Goal: Task Accomplishment & Management: Manage account settings

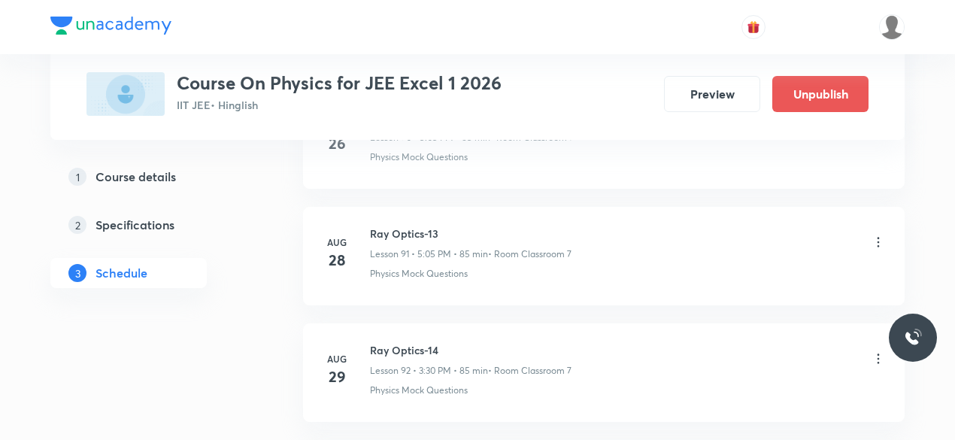
scroll to position [11560, 0]
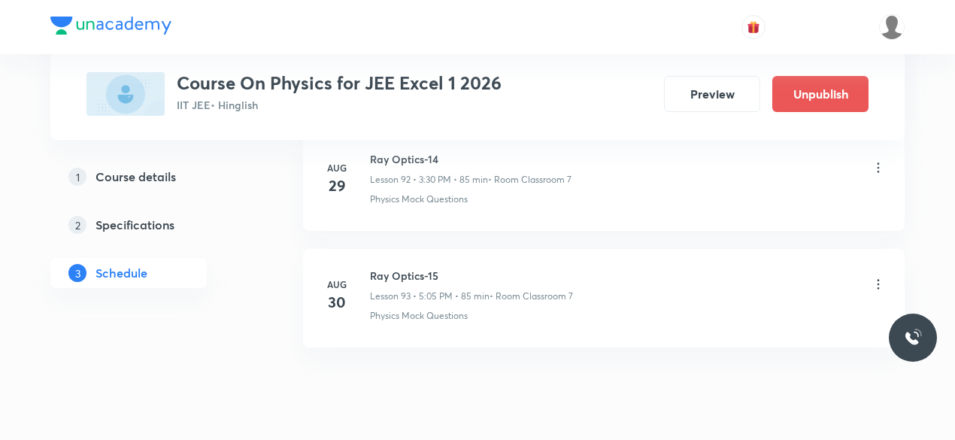
click at [880, 277] on icon at bounding box center [878, 284] width 15 height 15
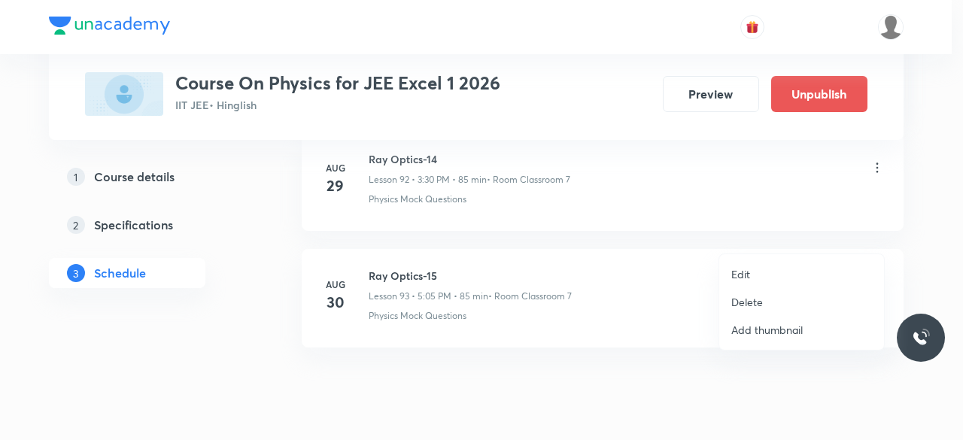
click at [754, 302] on p "Delete" at bounding box center [747, 302] width 32 height 16
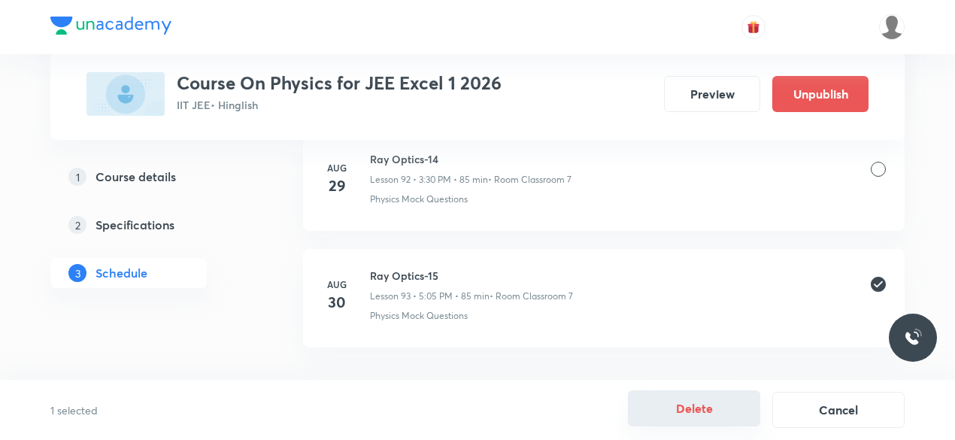
click at [692, 413] on button "Delete" at bounding box center [694, 408] width 132 height 36
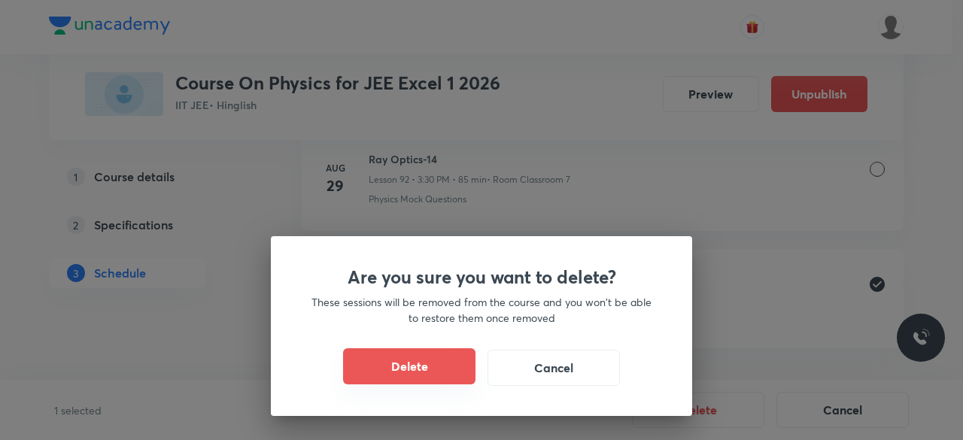
click at [434, 377] on button "Delete" at bounding box center [409, 366] width 132 height 36
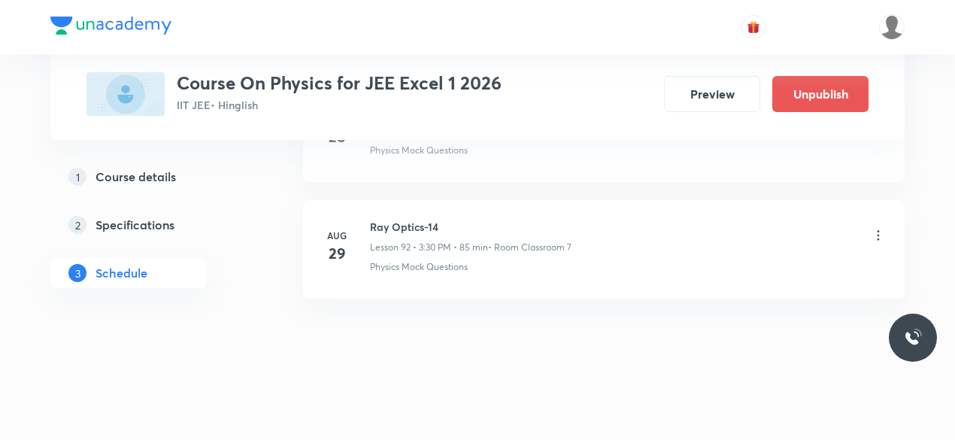
scroll to position [11443, 0]
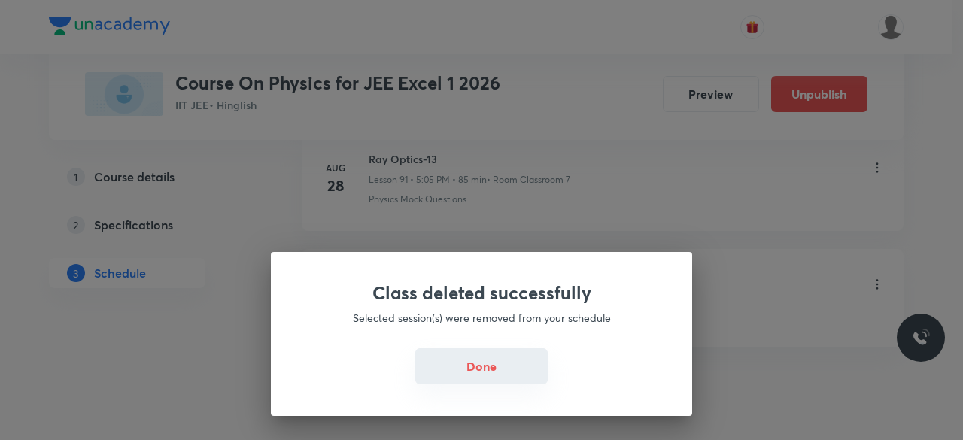
click at [478, 369] on button "Done" at bounding box center [481, 366] width 132 height 36
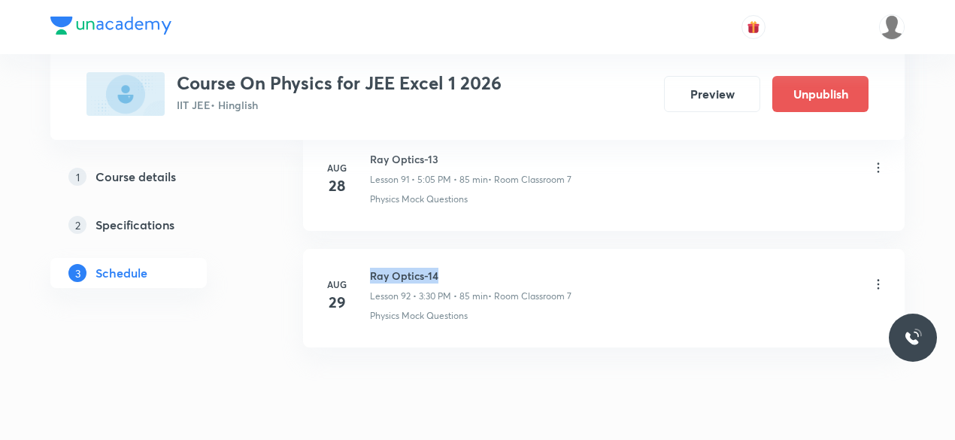
drag, startPoint x: 372, startPoint y: 227, endPoint x: 438, endPoint y: 227, distance: 66.2
click at [438, 268] on h6 "Ray Optics-14" at bounding box center [471, 276] width 202 height 16
click at [621, 268] on div "Ray Optics-14 Lesson 92 • 3:30 PM • 85 min • Room Classroom 7" at bounding box center [628, 285] width 516 height 35
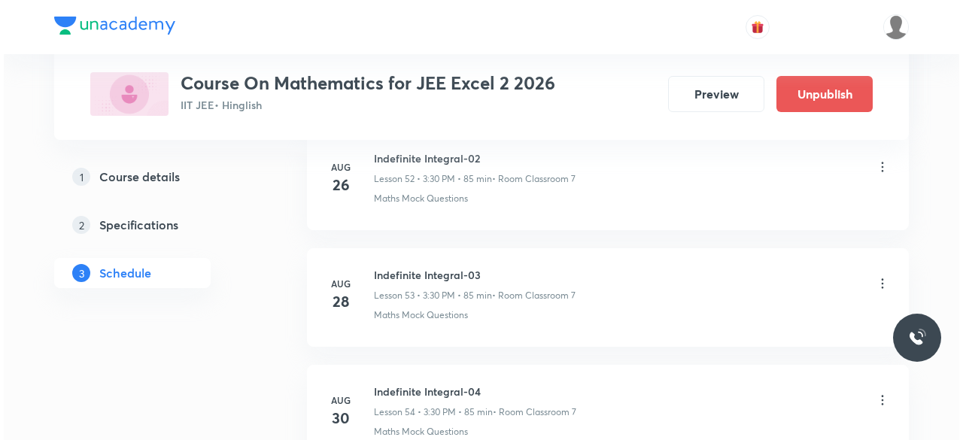
scroll to position [7031, 0]
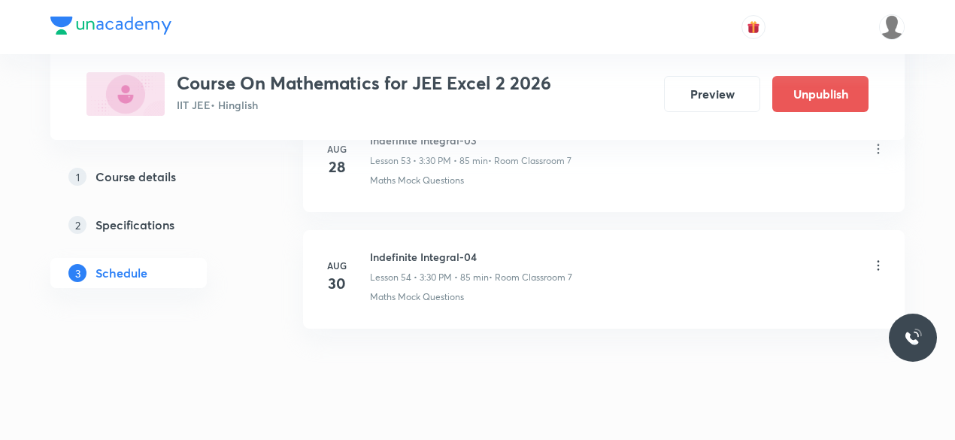
click at [880, 258] on icon at bounding box center [878, 265] width 15 height 15
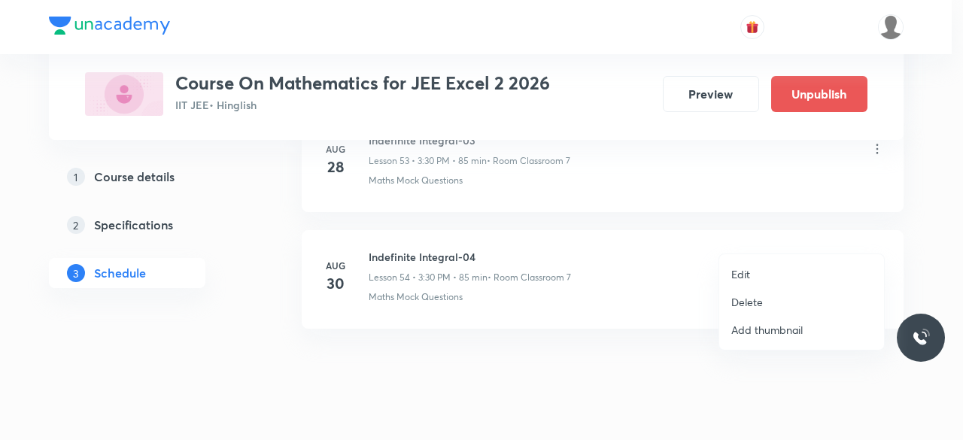
click at [747, 273] on p "Edit" at bounding box center [740, 274] width 19 height 16
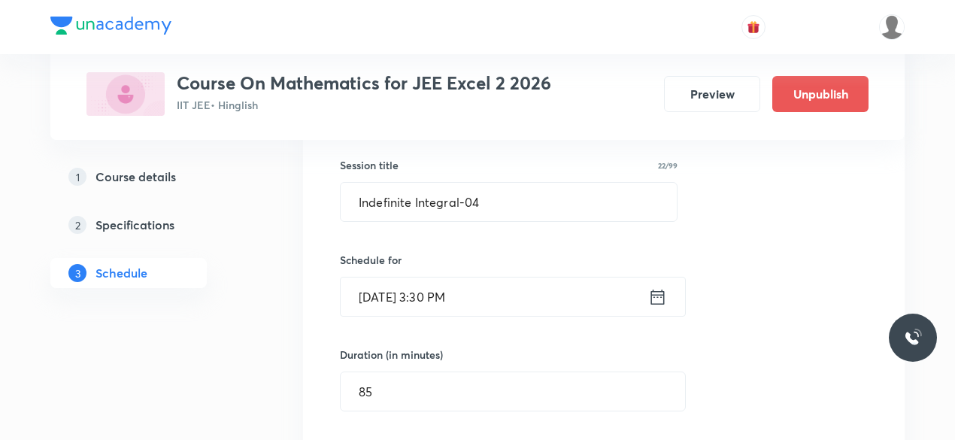
scroll to position [6446, 0]
click at [657, 287] on icon at bounding box center [657, 297] width 19 height 21
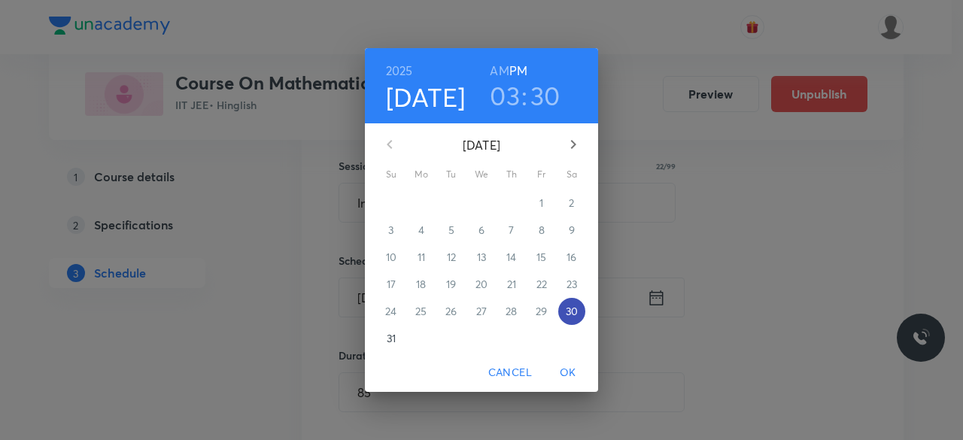
click at [567, 311] on p "30" at bounding box center [572, 311] width 12 height 15
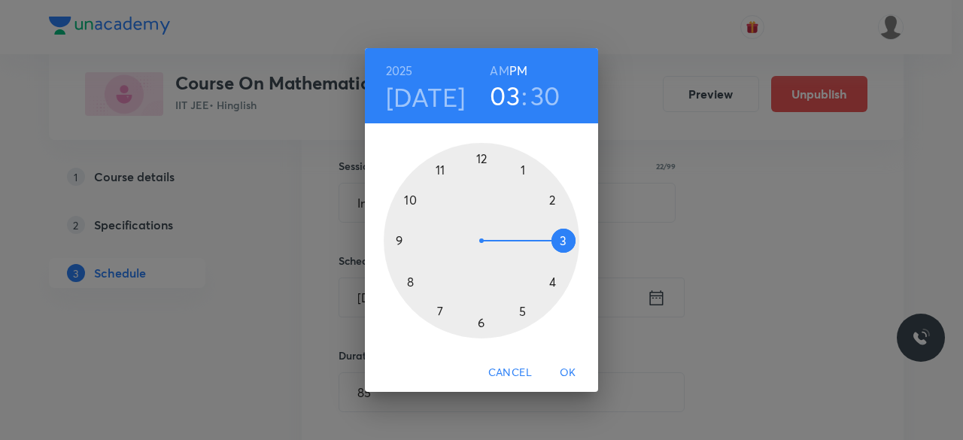
click at [505, 97] on h3 "03" at bounding box center [505, 96] width 30 height 32
click at [564, 238] on div at bounding box center [482, 241] width 196 height 196
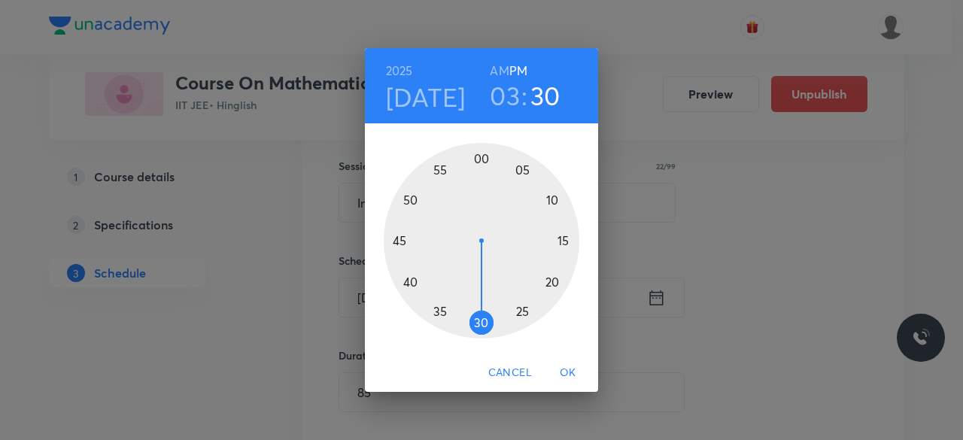
click at [481, 159] on div at bounding box center [482, 241] width 196 height 196
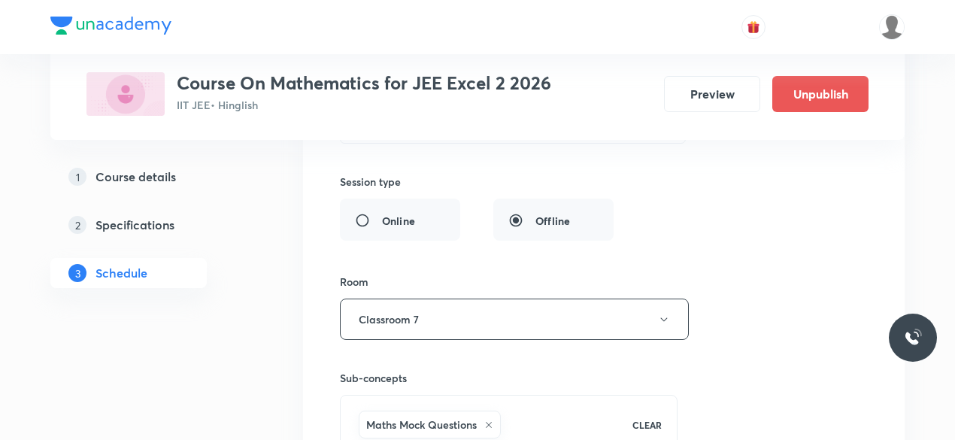
scroll to position [6713, 0]
click at [664, 315] on icon "button" at bounding box center [664, 321] width 12 height 12
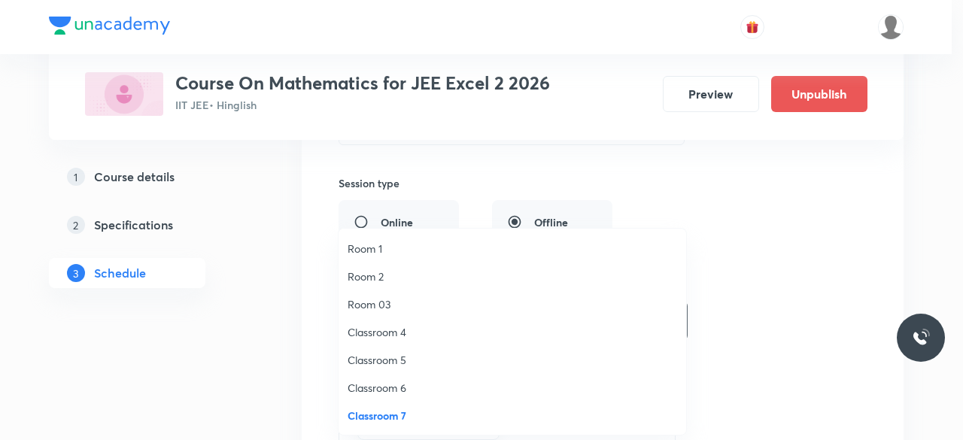
click at [378, 243] on span "Room 1" at bounding box center [512, 249] width 329 height 16
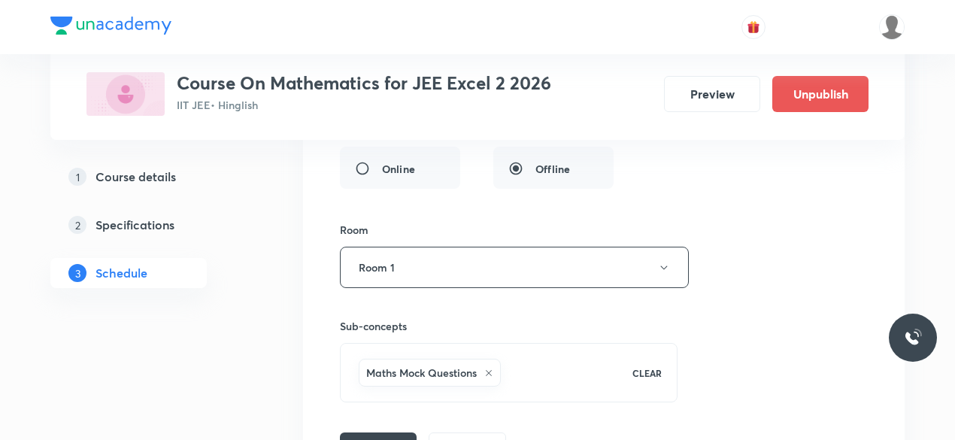
scroll to position [6863, 0]
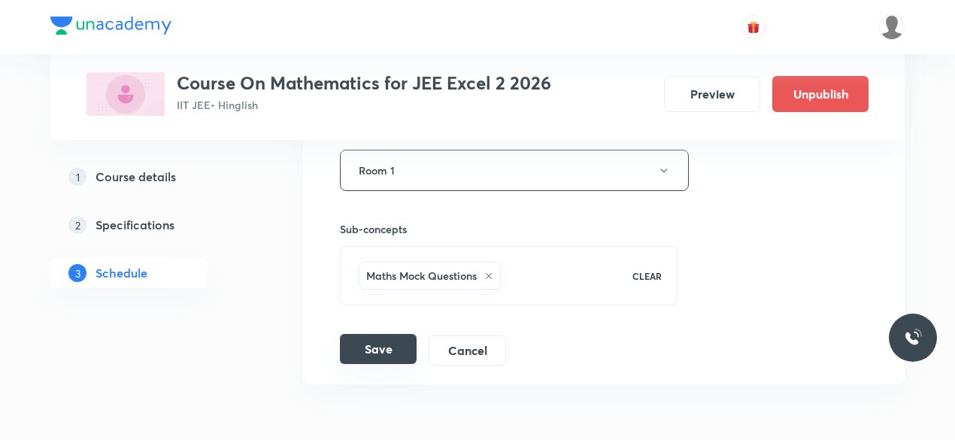
click at [378, 334] on button "Save" at bounding box center [378, 349] width 77 height 30
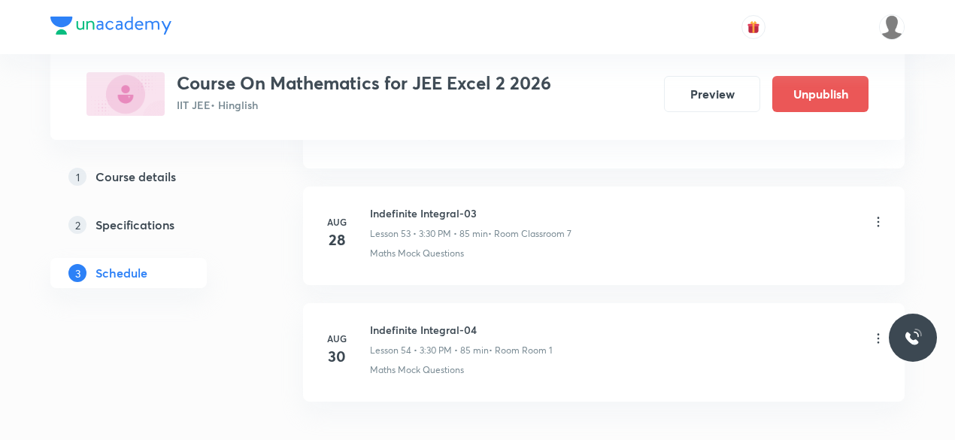
scroll to position [6342, 0]
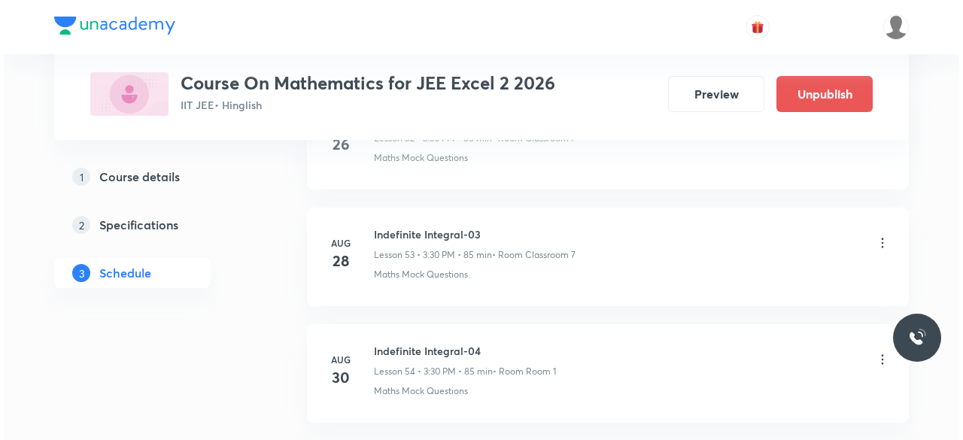
scroll to position [7031, 0]
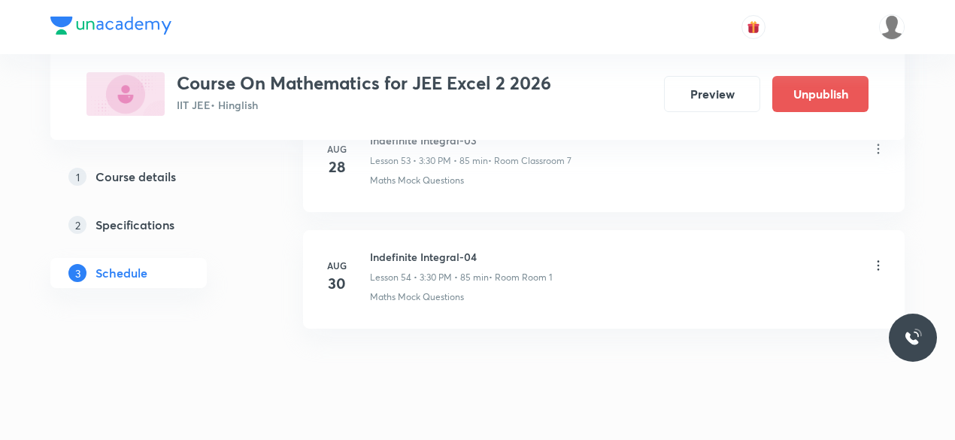
click at [882, 258] on icon at bounding box center [878, 265] width 15 height 15
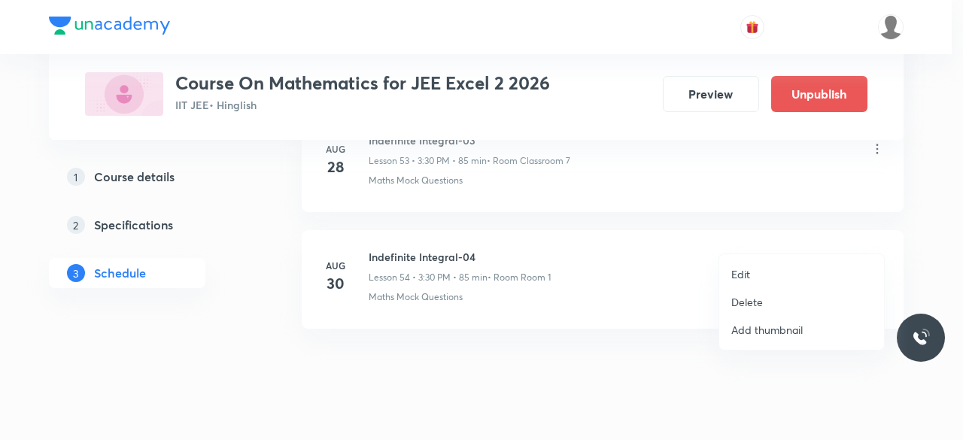
click at [732, 271] on p "Edit" at bounding box center [740, 274] width 19 height 16
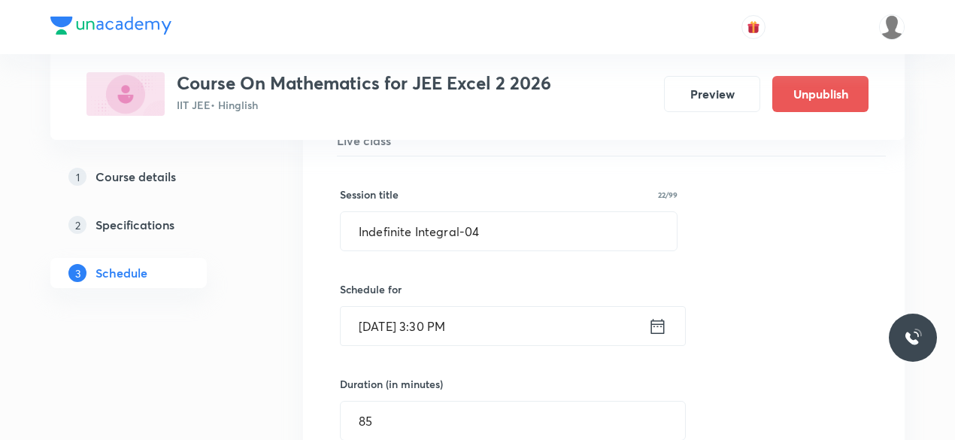
scroll to position [6391, 0]
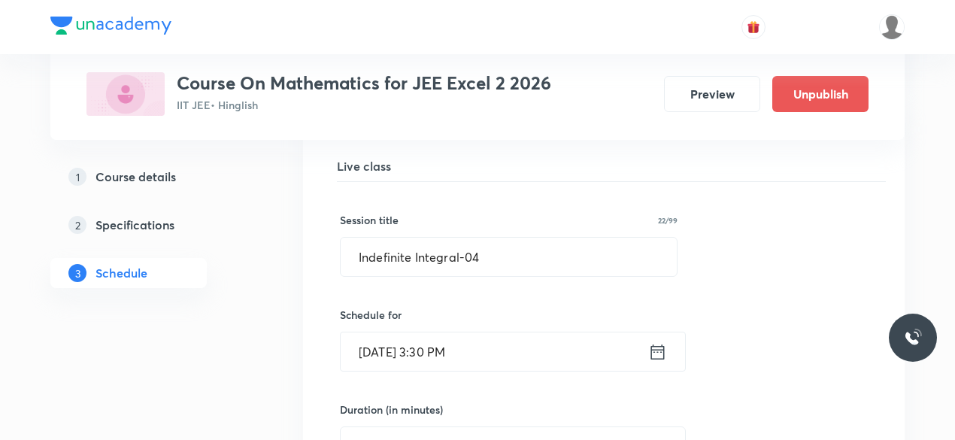
click at [661, 341] on icon at bounding box center [657, 351] width 19 height 21
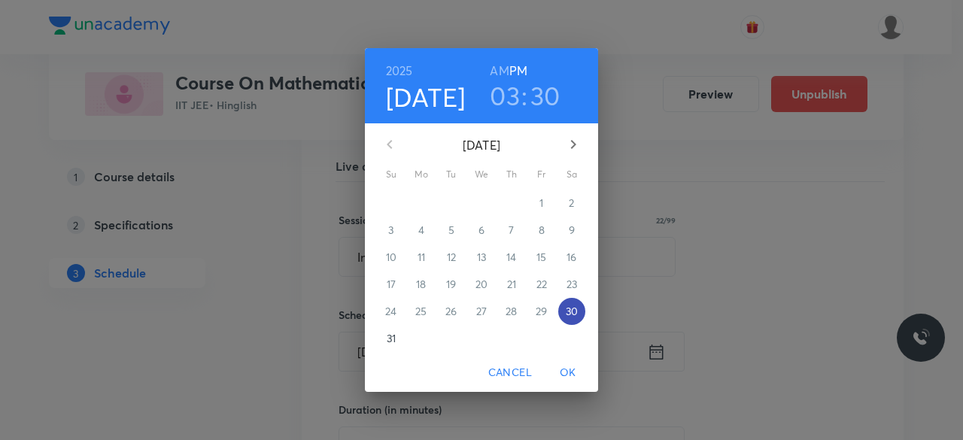
click at [572, 308] on p "30" at bounding box center [572, 311] width 12 height 15
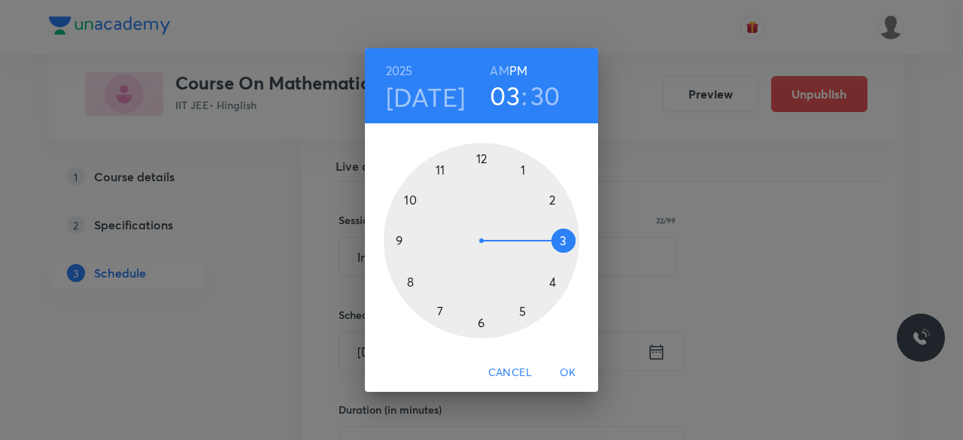
click at [506, 91] on h3 "03" at bounding box center [505, 96] width 30 height 32
click at [563, 238] on div at bounding box center [482, 241] width 196 height 196
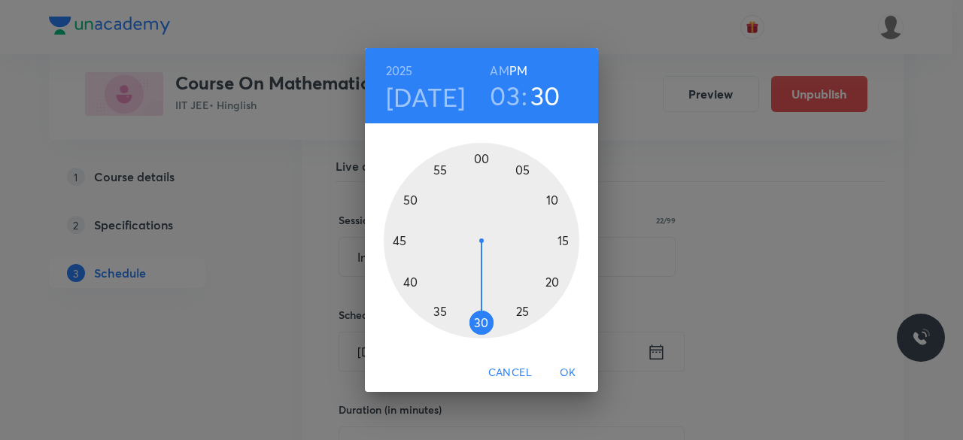
click at [481, 160] on div at bounding box center [482, 241] width 196 height 196
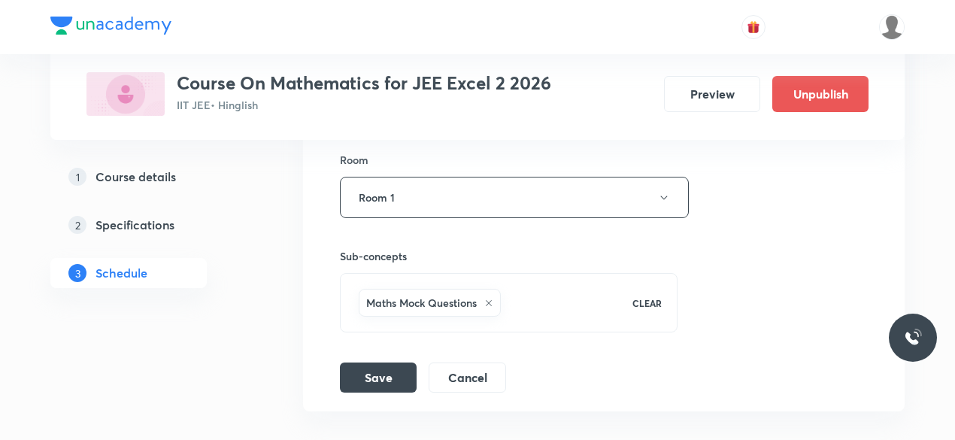
scroll to position [6843, 0]
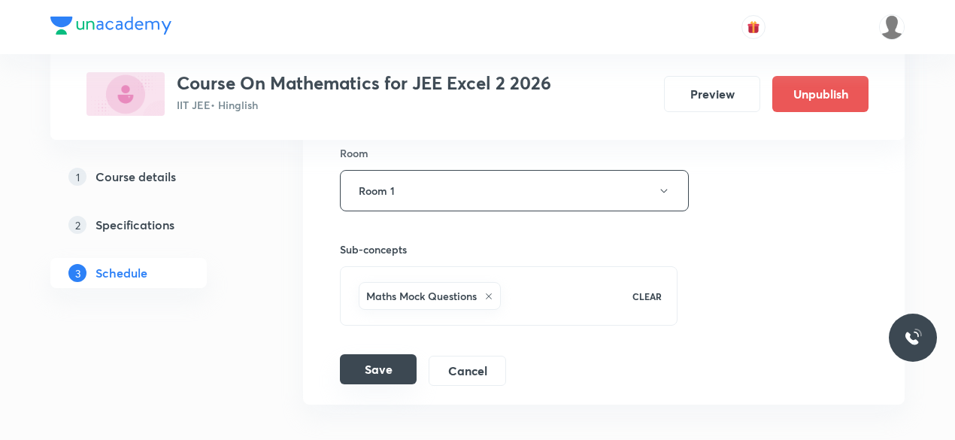
click at [385, 354] on button "Save" at bounding box center [378, 369] width 77 height 30
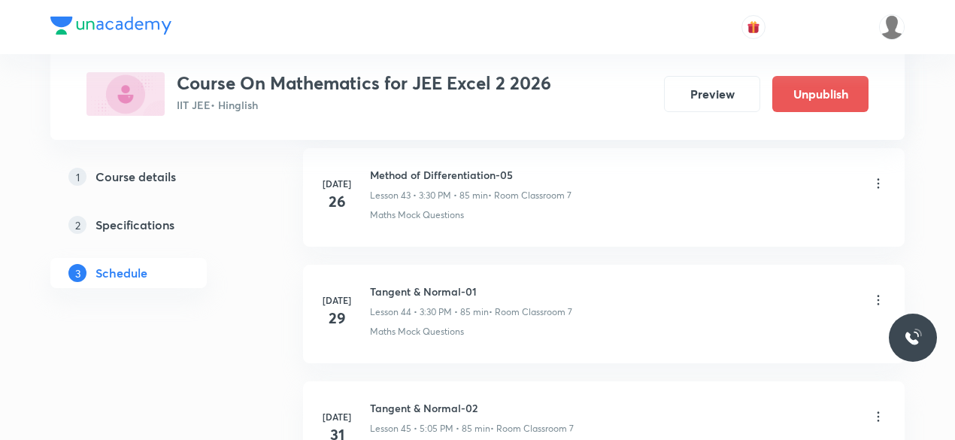
scroll to position [5139, 0]
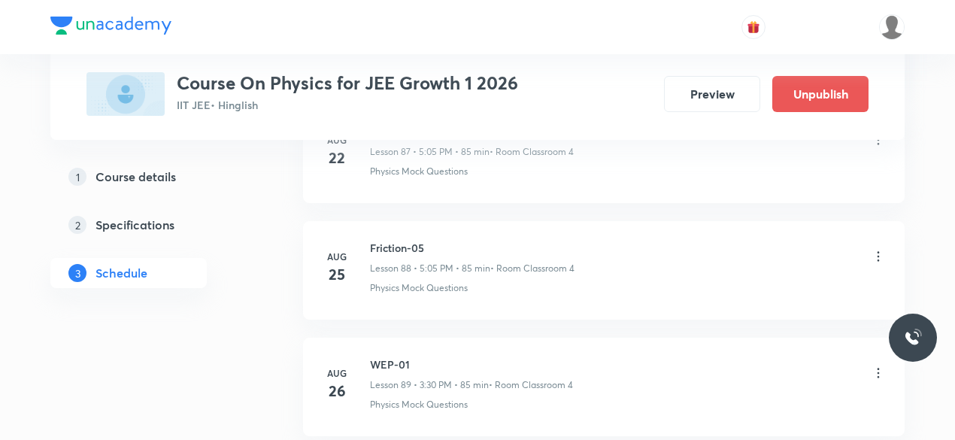
scroll to position [11443, 0]
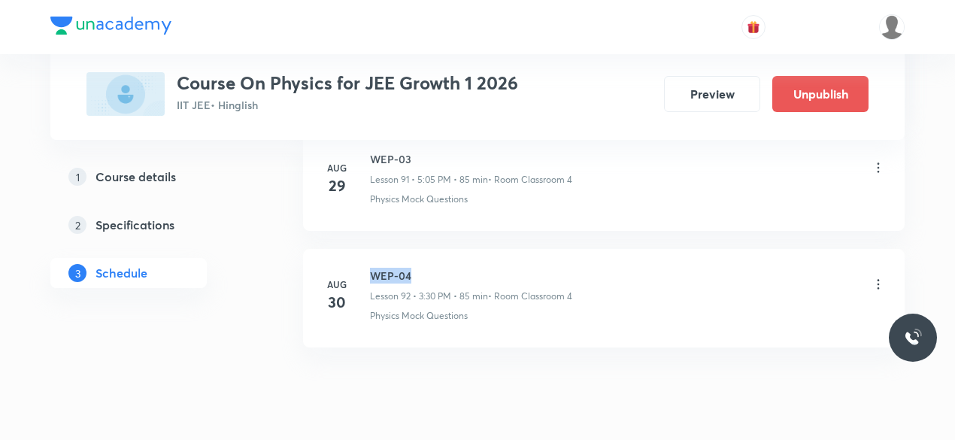
drag, startPoint x: 370, startPoint y: 226, endPoint x: 418, endPoint y: 223, distance: 48.3
click at [418, 268] on h6 "WEP-04" at bounding box center [471, 276] width 202 height 16
copy h6 "WEP-04"
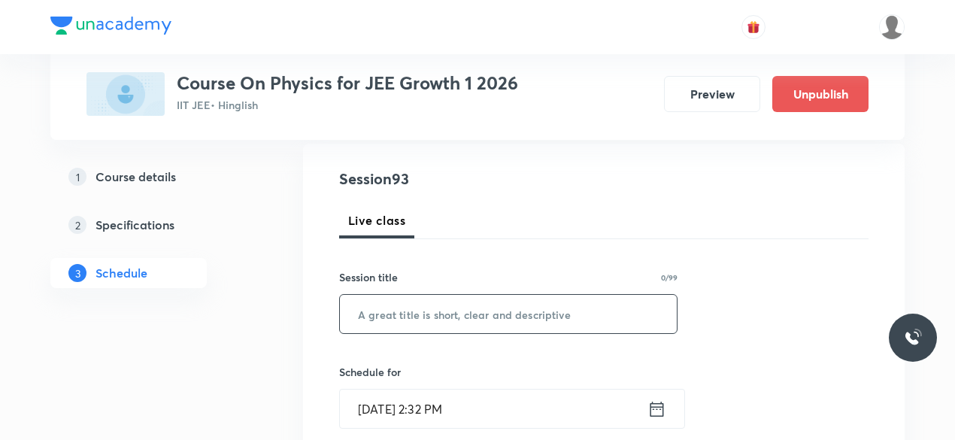
scroll to position [161, 0]
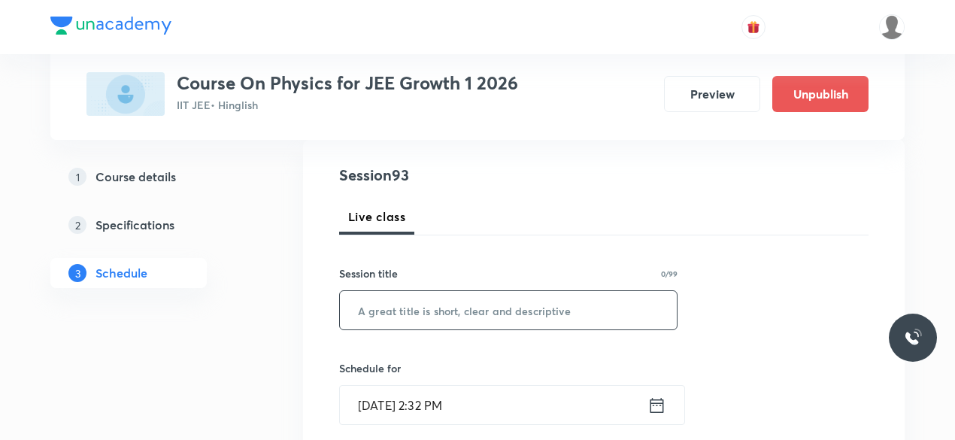
click at [396, 308] on input "text" at bounding box center [508, 310] width 337 height 38
paste input "WEP-04"
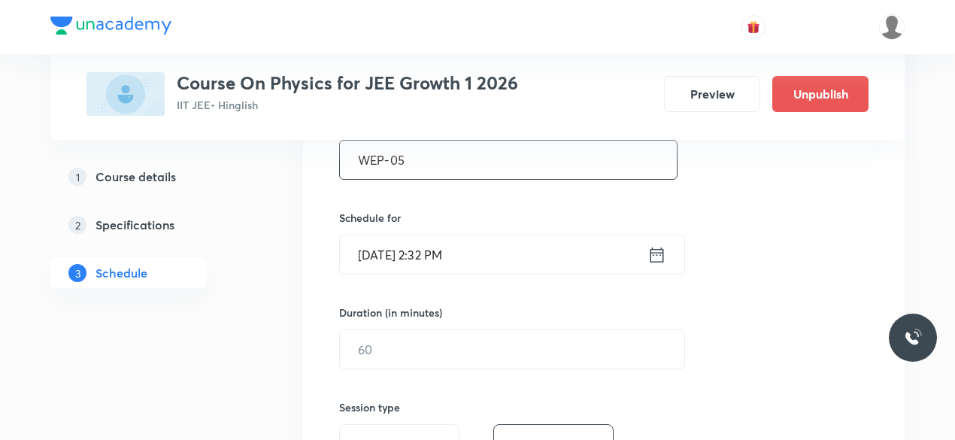
scroll to position [320, 0]
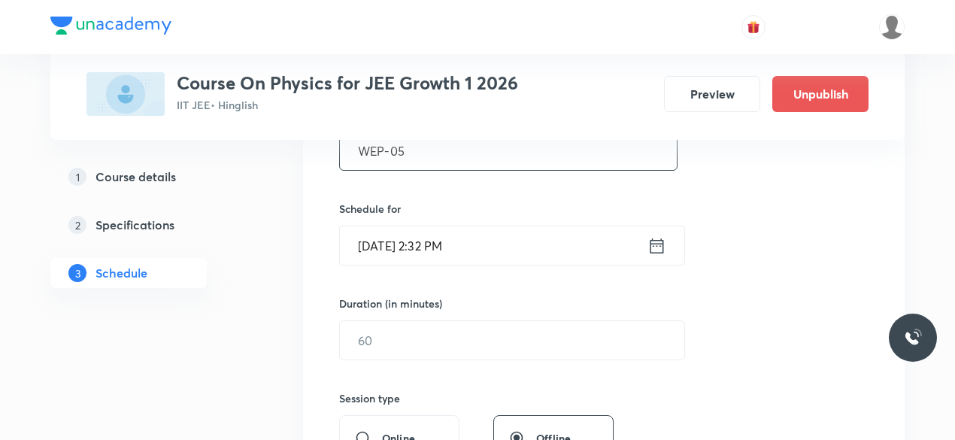
type input "WEP-05"
click at [654, 243] on icon at bounding box center [657, 245] width 19 height 21
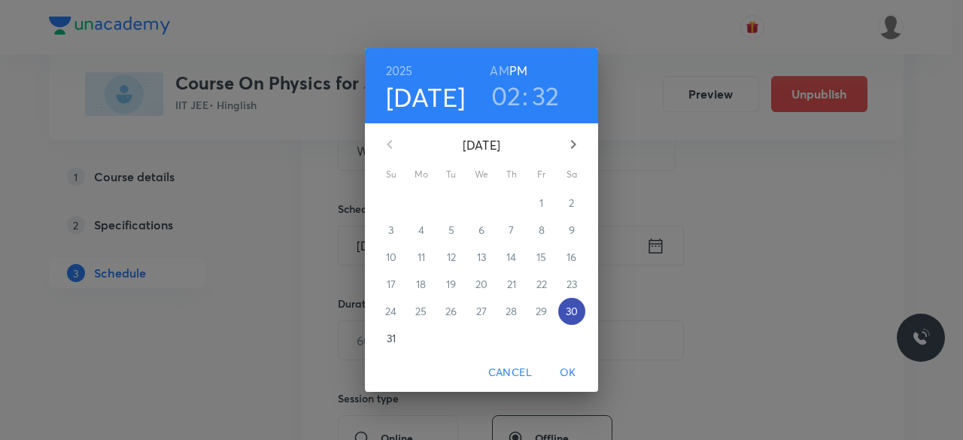
click at [575, 308] on p "30" at bounding box center [572, 311] width 12 height 15
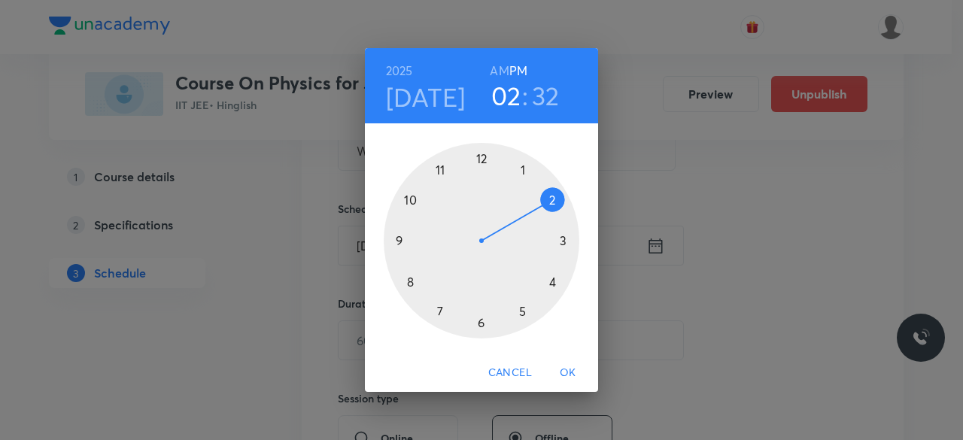
click at [521, 310] on div at bounding box center [482, 241] width 196 height 196
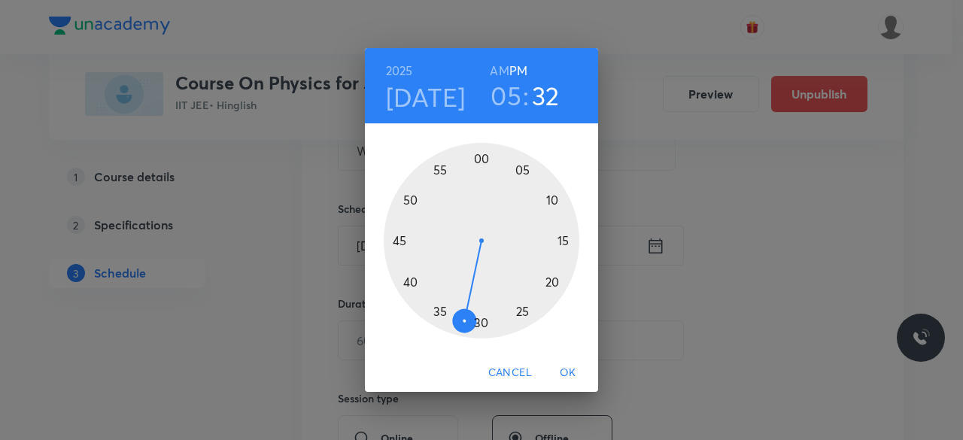
click at [522, 169] on div at bounding box center [482, 241] width 196 height 196
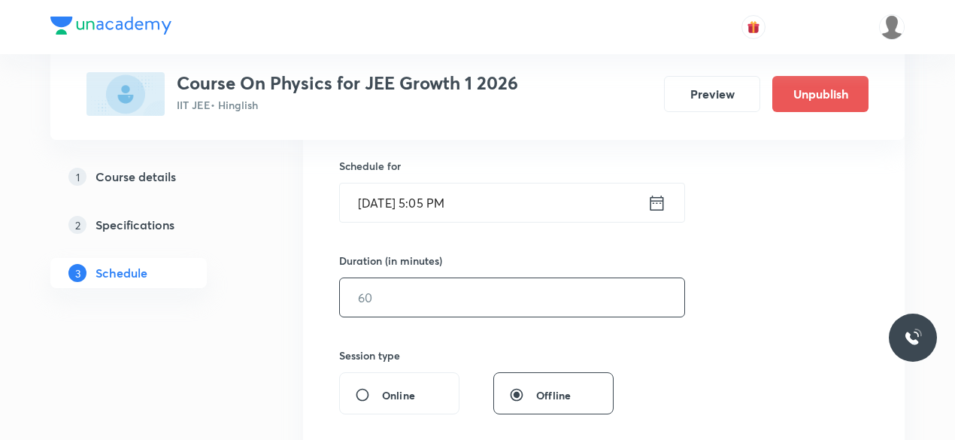
scroll to position [366, 0]
click at [396, 296] on input "text" at bounding box center [512, 294] width 345 height 38
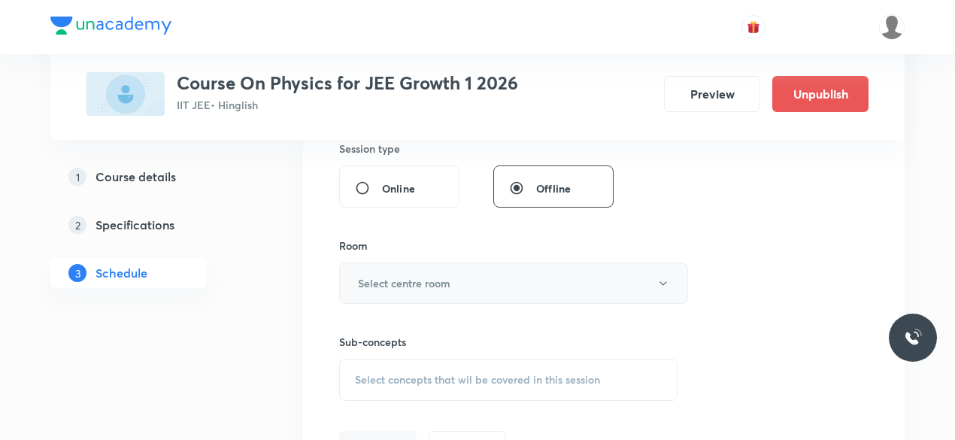
scroll to position [571, 0]
type input "85"
click at [366, 282] on h6 "Select centre room" at bounding box center [404, 283] width 93 height 16
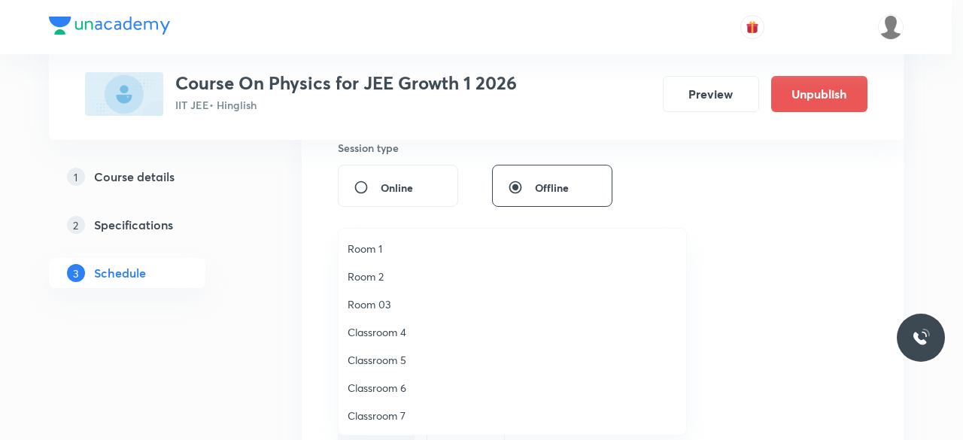
drag, startPoint x: 398, startPoint y: 329, endPoint x: 406, endPoint y: 329, distance: 8.3
click at [397, 329] on span "Classroom 4" at bounding box center [512, 332] width 329 height 16
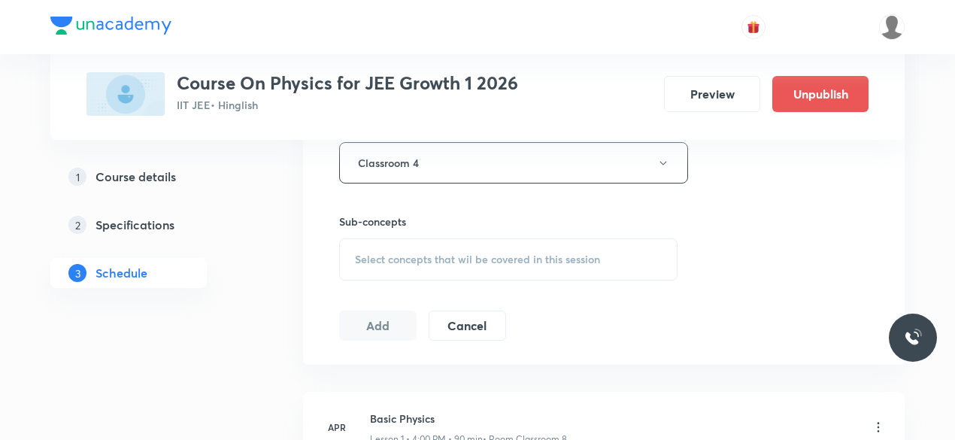
scroll to position [691, 0]
click at [358, 253] on span "Select concepts that wil be covered in this session" at bounding box center [477, 259] width 245 height 12
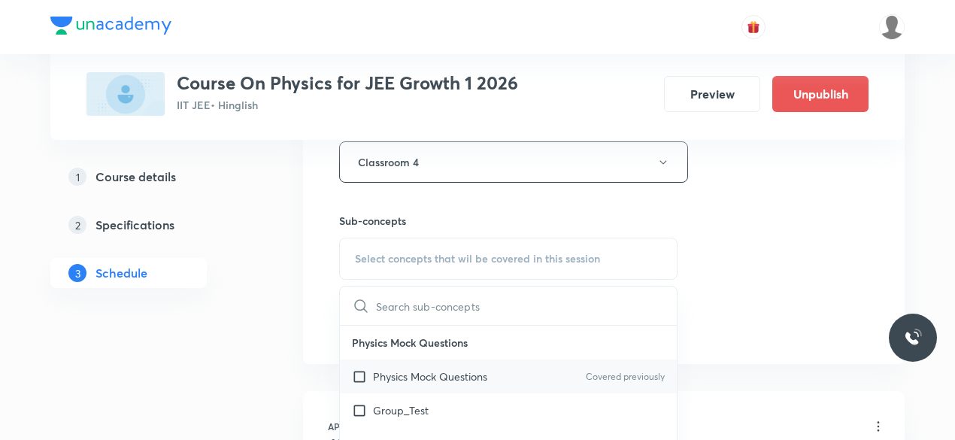
click at [357, 374] on input "checkbox" at bounding box center [362, 377] width 21 height 16
checkbox input "true"
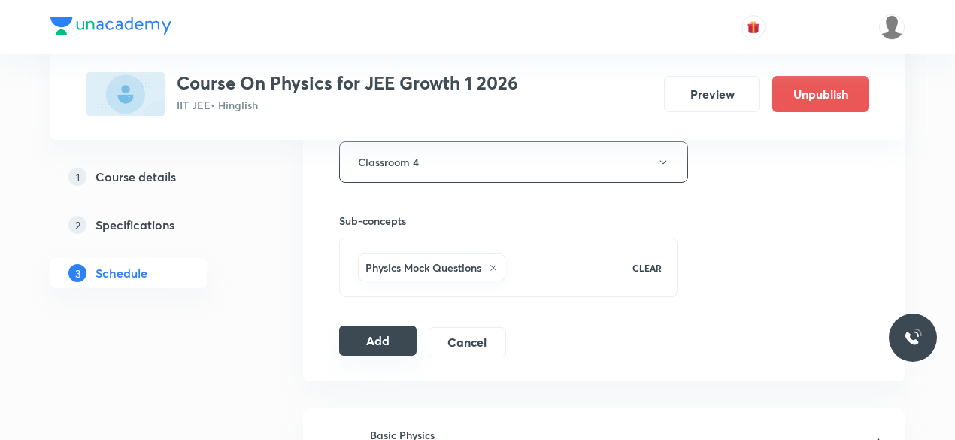
click at [372, 333] on button "Add" at bounding box center [377, 341] width 77 height 30
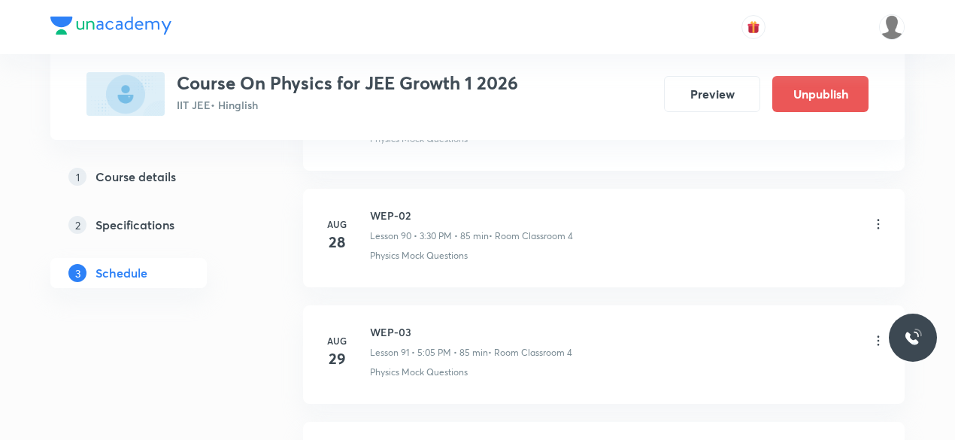
scroll to position [10871, 0]
